Goal: Task Accomplishment & Management: Manage account settings

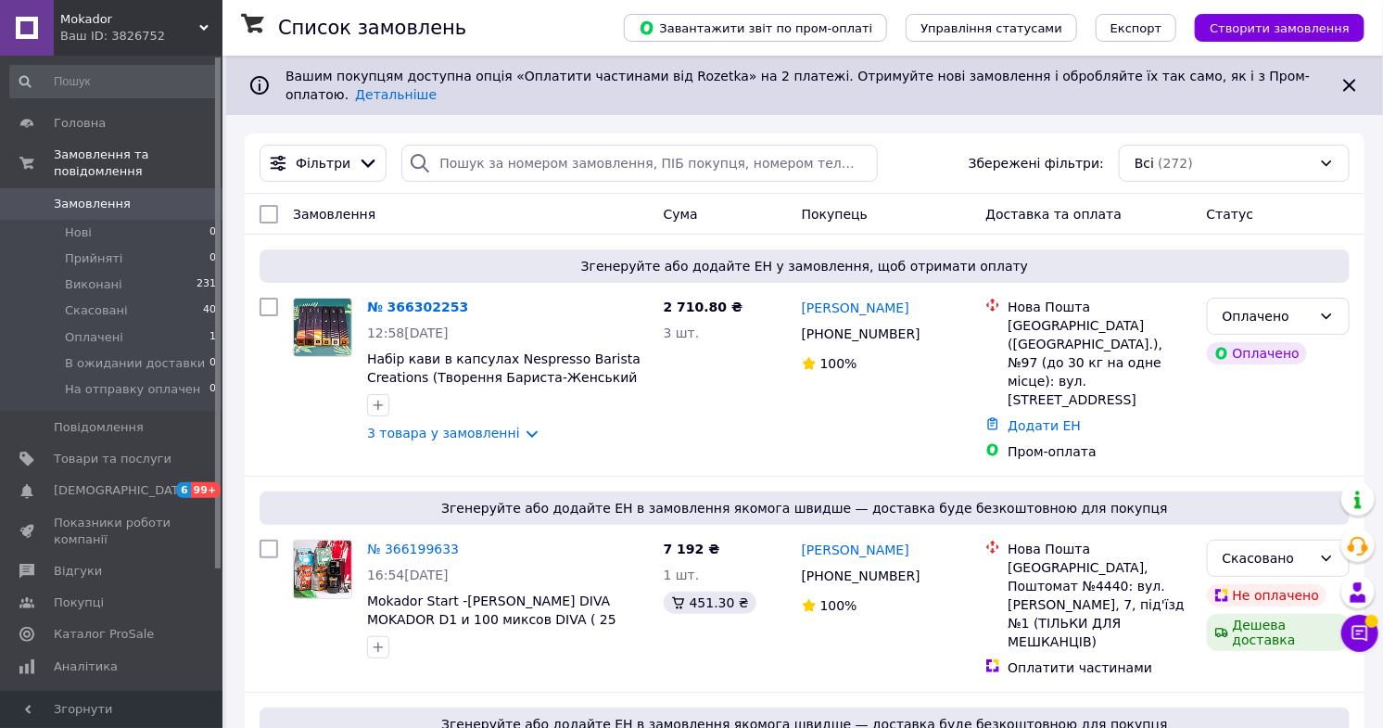
drag, startPoint x: 73, startPoint y: 186, endPoint x: 170, endPoint y: 25, distance: 187.9
click at [73, 196] on span "Замовлення" at bounding box center [92, 204] width 77 height 17
click at [108, 196] on span "Замовлення" at bounding box center [92, 204] width 77 height 17
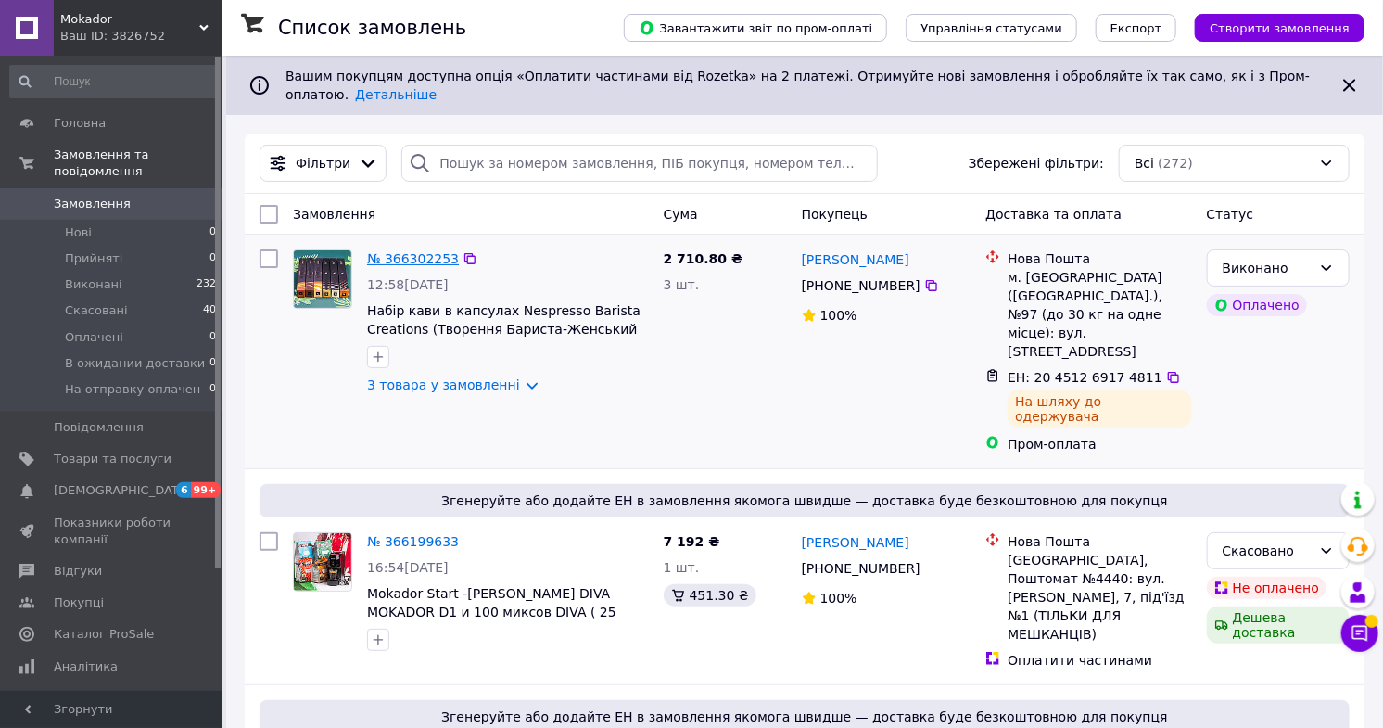
click at [424, 251] on link "№ 366302253" at bounding box center [413, 258] width 92 height 15
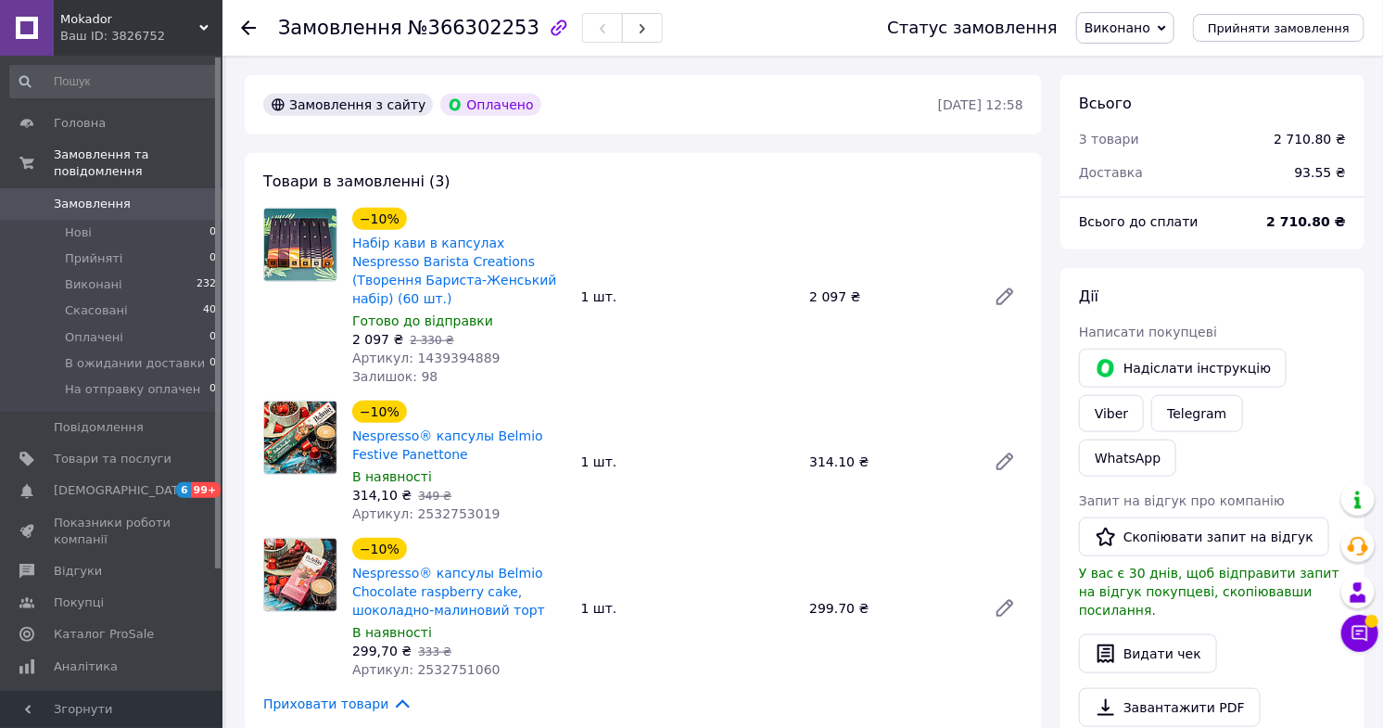
scroll to position [309, 0]
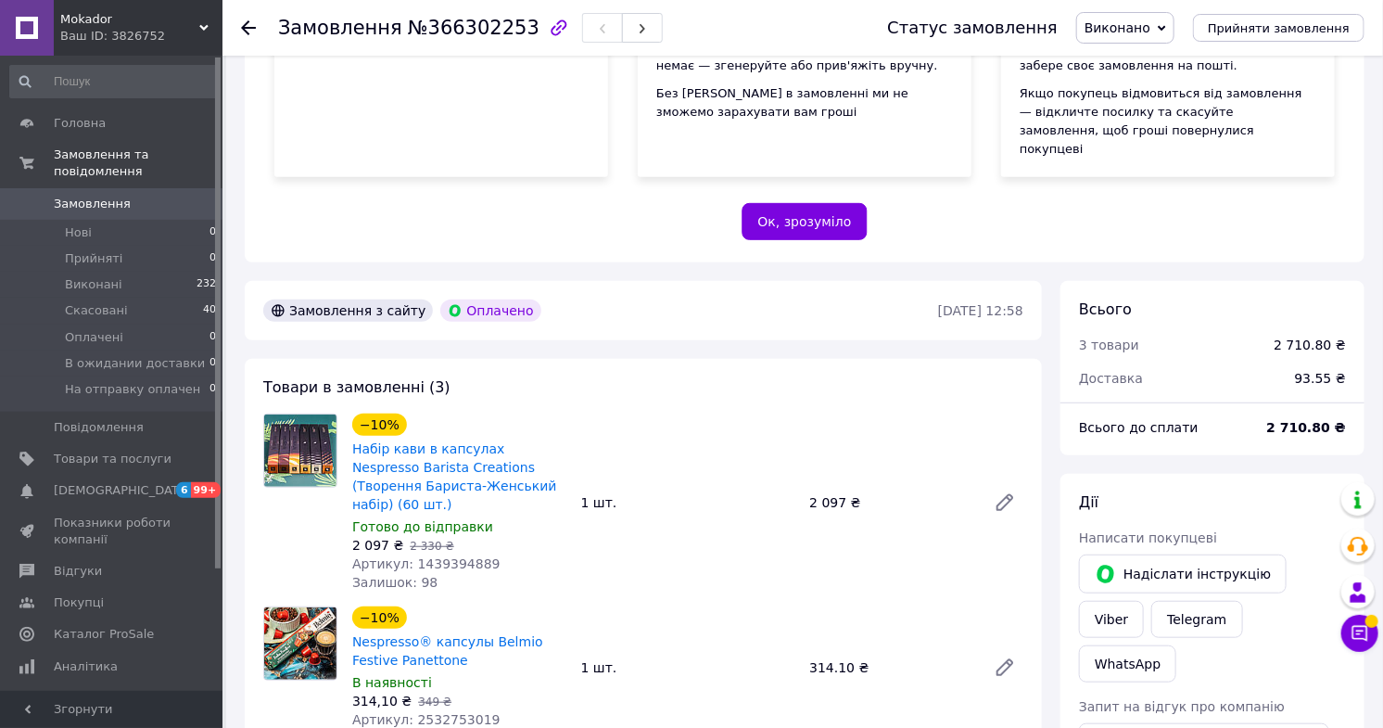
click at [449, 40] on div "Замовлення №366302253" at bounding box center [470, 28] width 385 height 32
click at [449, 33] on span "№366302253" at bounding box center [474, 28] width 132 height 22
copy span "366302253"
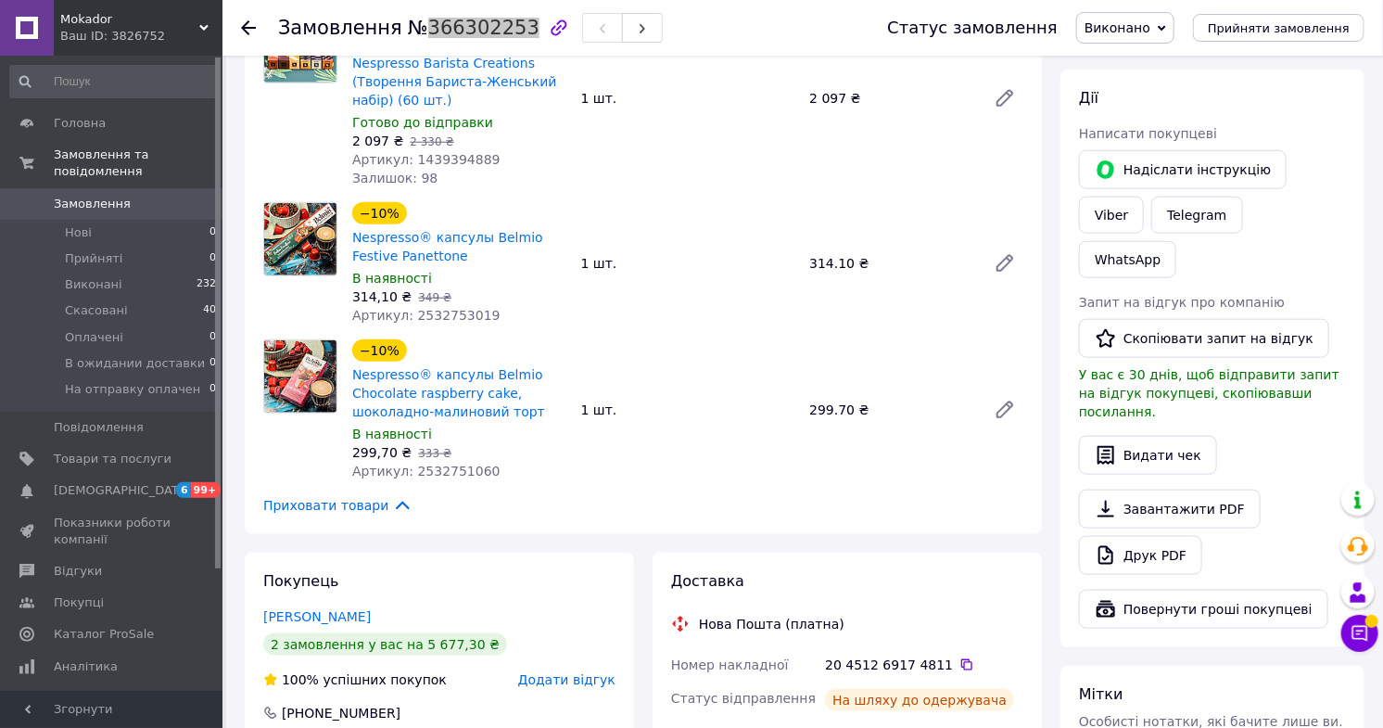
scroll to position [720, 0]
